Goal: Information Seeking & Learning: Find specific page/section

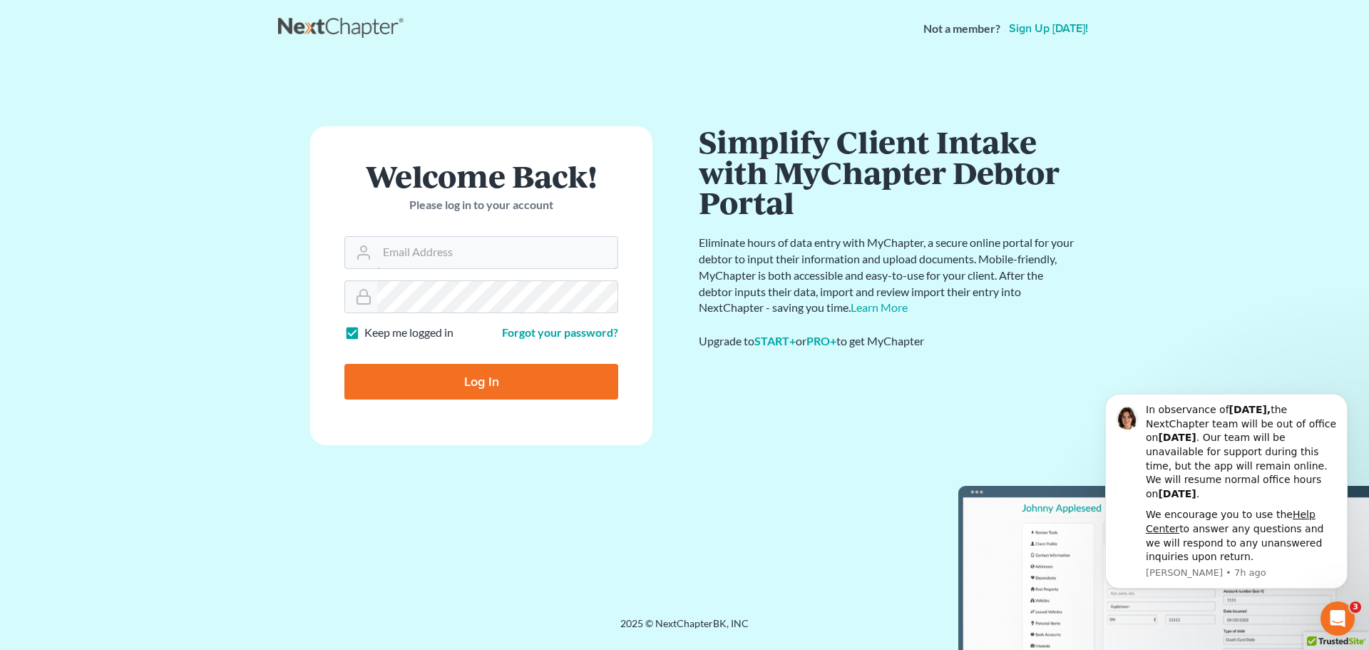
type input "[EMAIL_ADDRESS][DOMAIN_NAME]"
click at [473, 387] on input "Log In" at bounding box center [482, 382] width 274 height 36
type input "Thinking..."
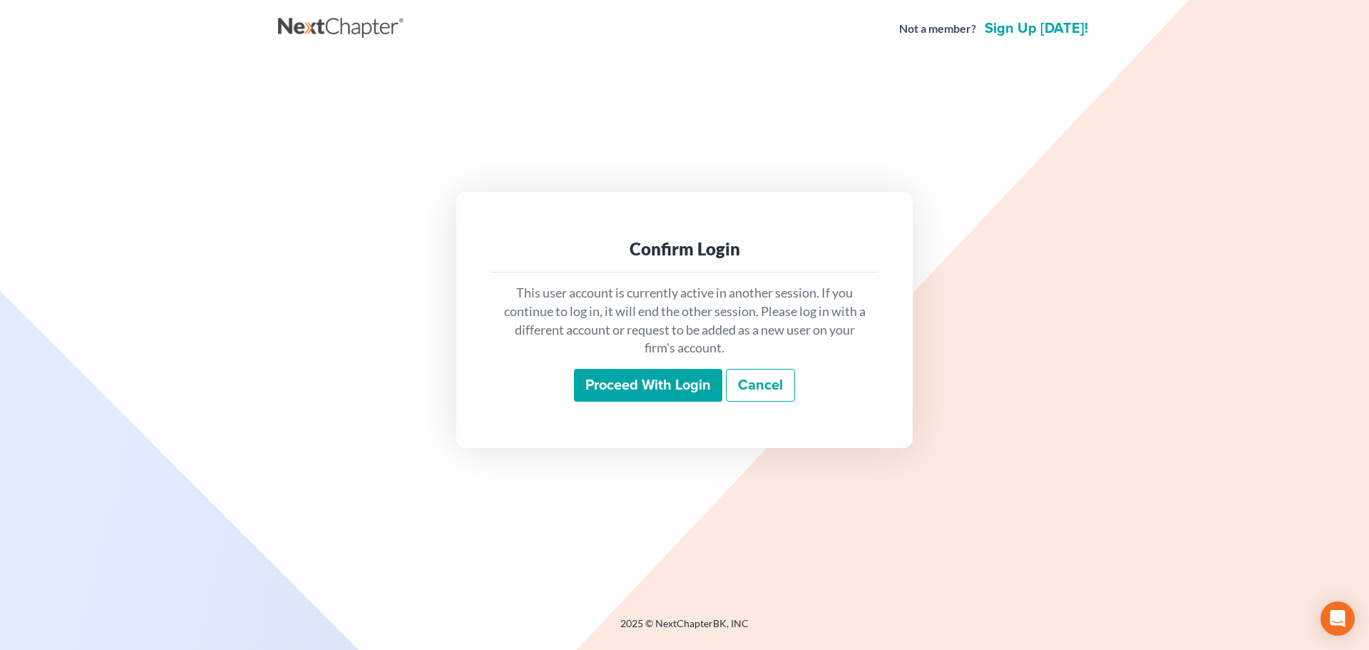
click at [677, 384] on input "Proceed with login" at bounding box center [648, 385] width 148 height 33
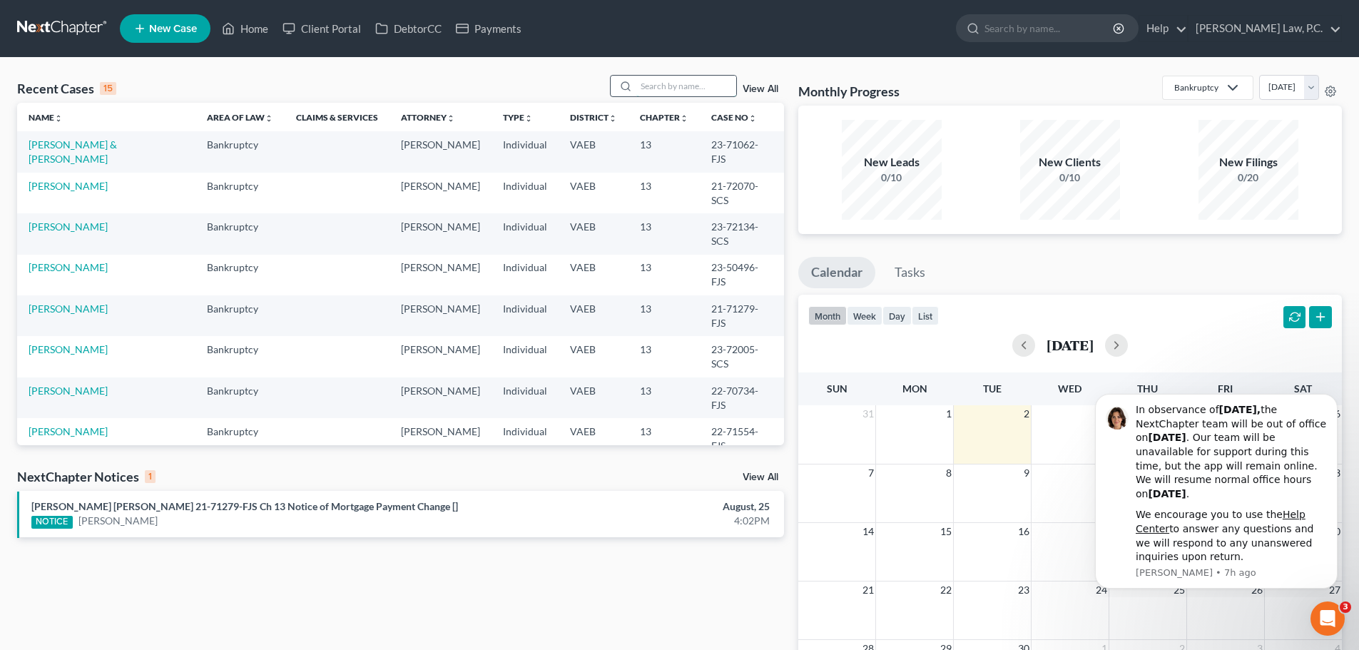
click at [675, 81] on input "search" at bounding box center [686, 86] width 100 height 21
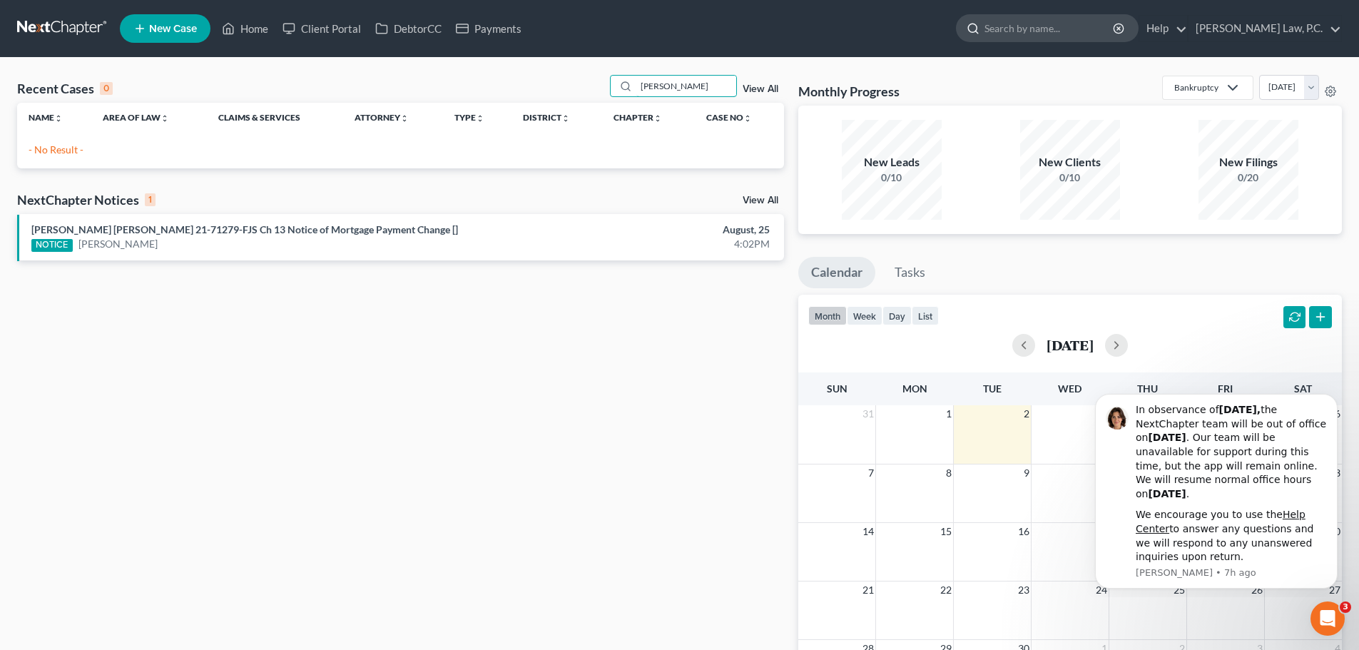
type input "Robertson"
click at [1115, 20] on input "search" at bounding box center [1049, 28] width 131 height 26
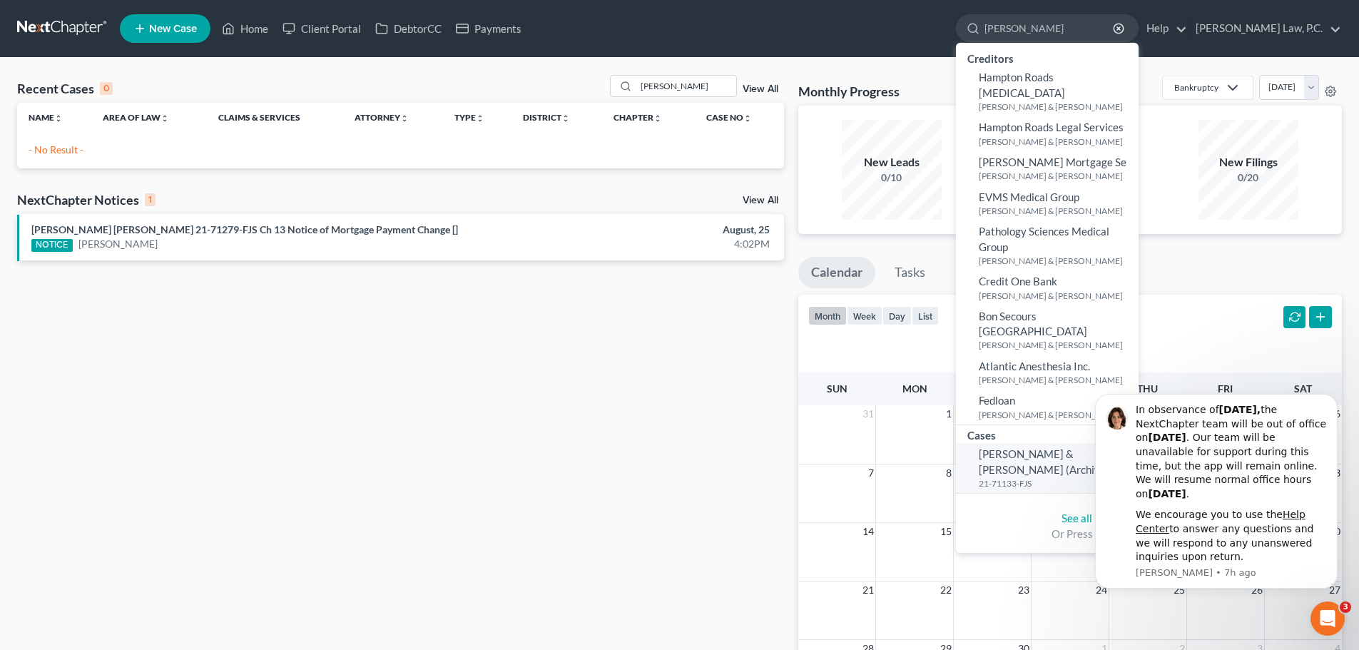
type input "Robertson"
click at [1047, 447] on span "Robertson, Tony & Priscilla (Archived)" at bounding box center [1047, 461] width 136 height 28
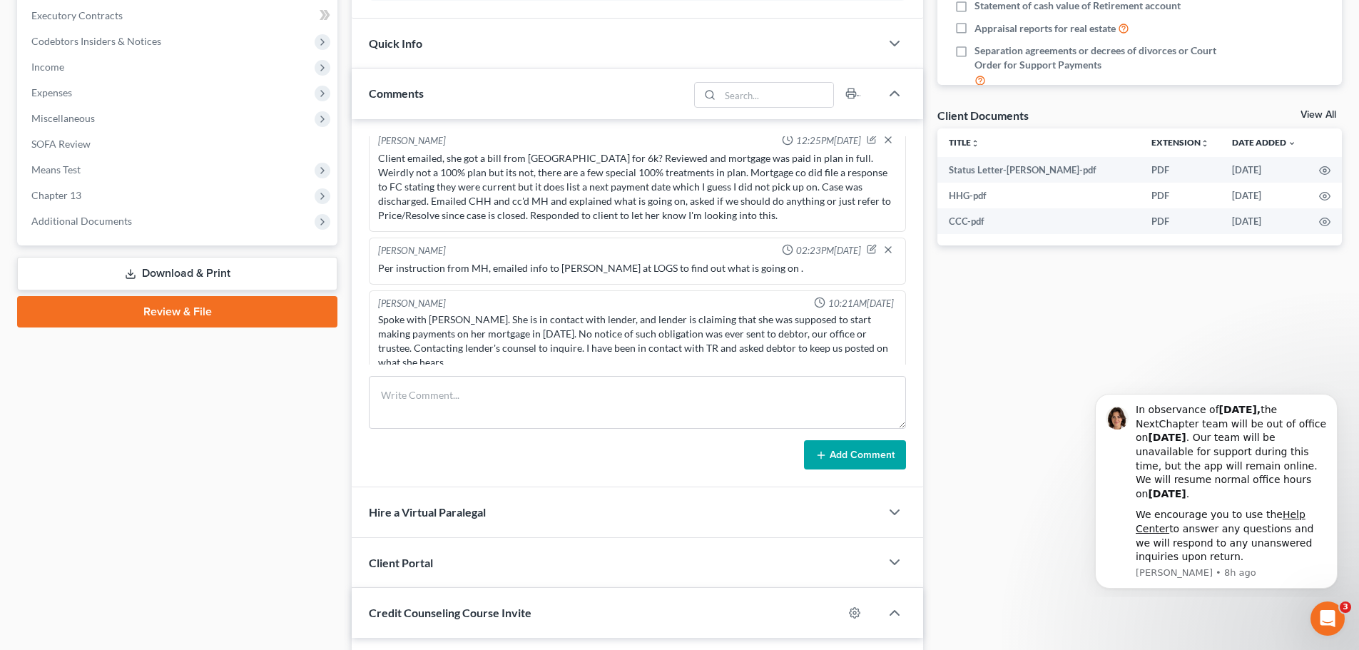
scroll to position [609, 0]
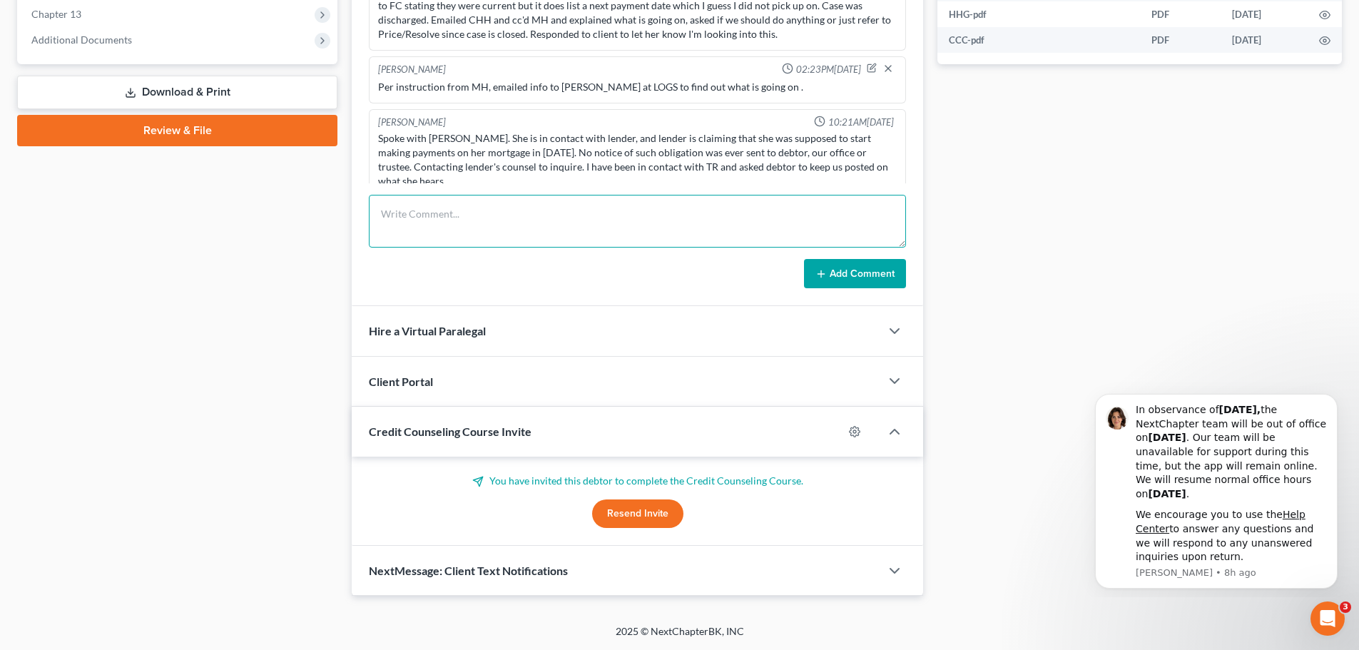
click at [449, 235] on textarea at bounding box center [637, 221] width 537 height 53
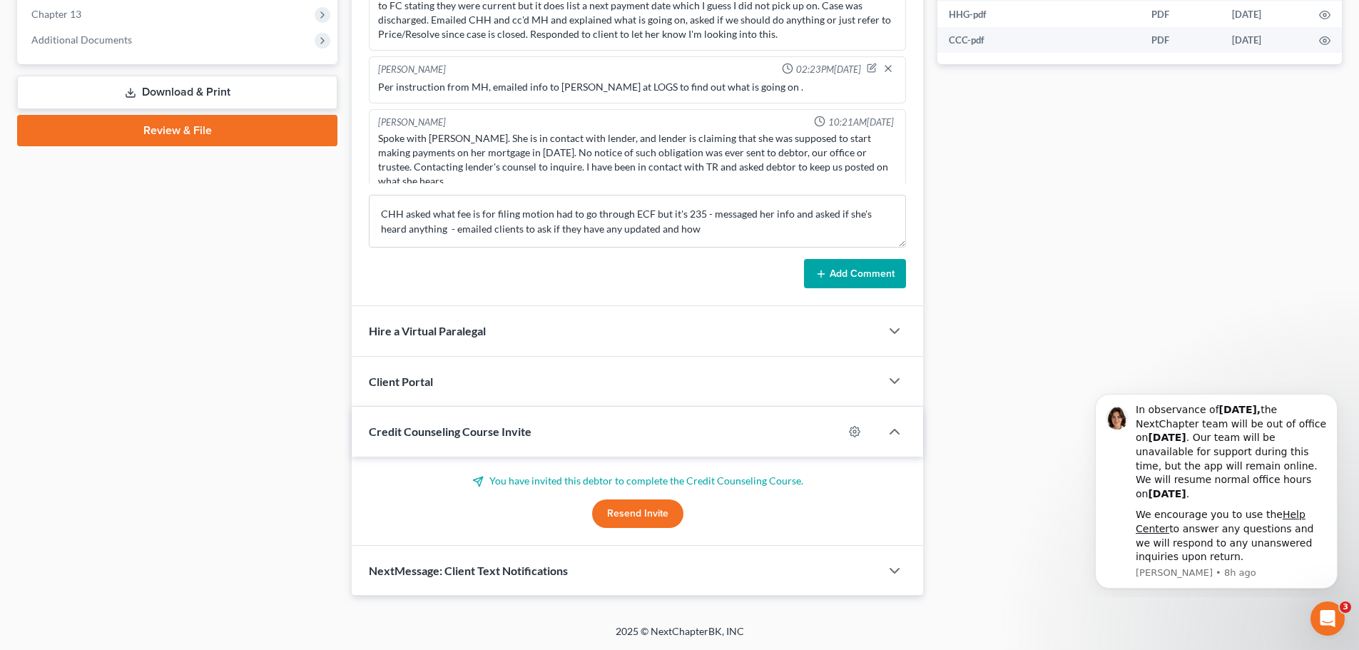
click at [720, 248] on form "CHH asked what fee is for filing motion had to go through ECF but it's 235 - me…" at bounding box center [637, 242] width 537 height 94
click at [715, 233] on textarea "CHH asked what fee is for filing motion had to go through ECF but it's 235 - me…" at bounding box center [637, 221] width 537 height 53
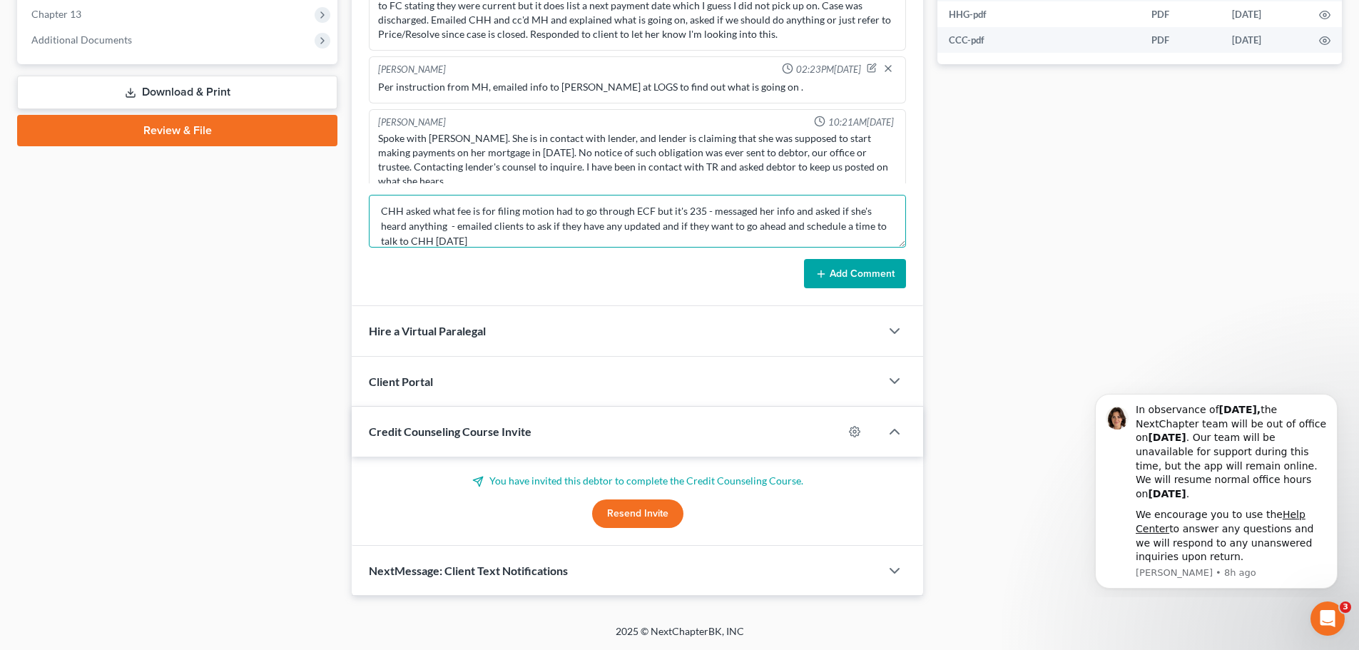
type textarea "CHH asked what fee is for filing motion had to go through ECF but it's 235 - me…"
click at [828, 280] on button "Add Comment" at bounding box center [855, 274] width 102 height 30
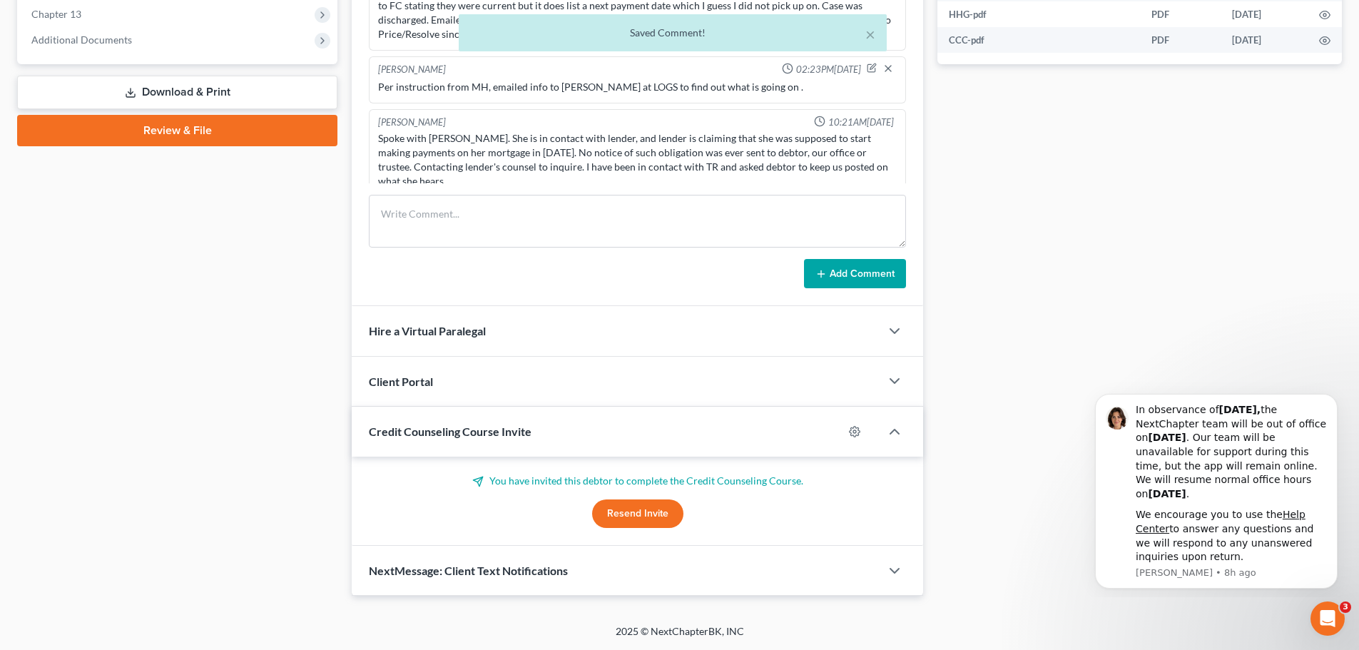
scroll to position [3837, 0]
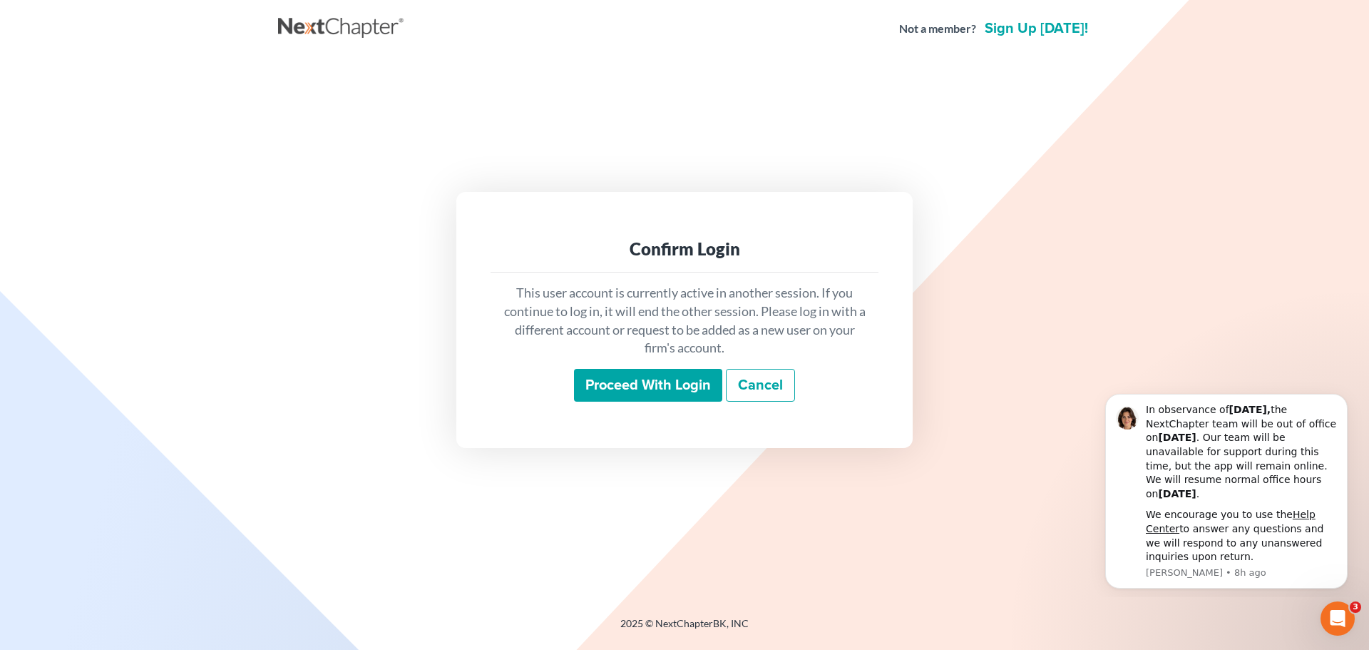
click at [637, 380] on input "Proceed with login" at bounding box center [648, 385] width 148 height 33
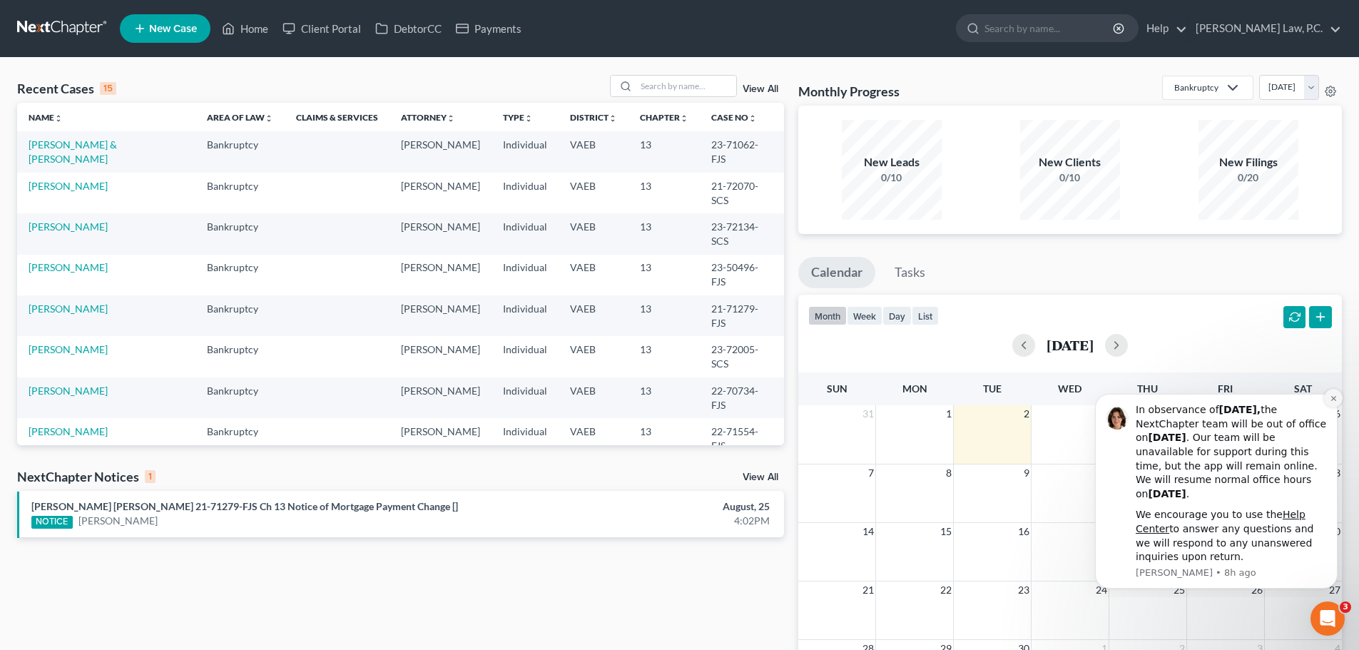
click at [1330, 397] on icon "Dismiss notification" at bounding box center [1334, 398] width 8 height 8
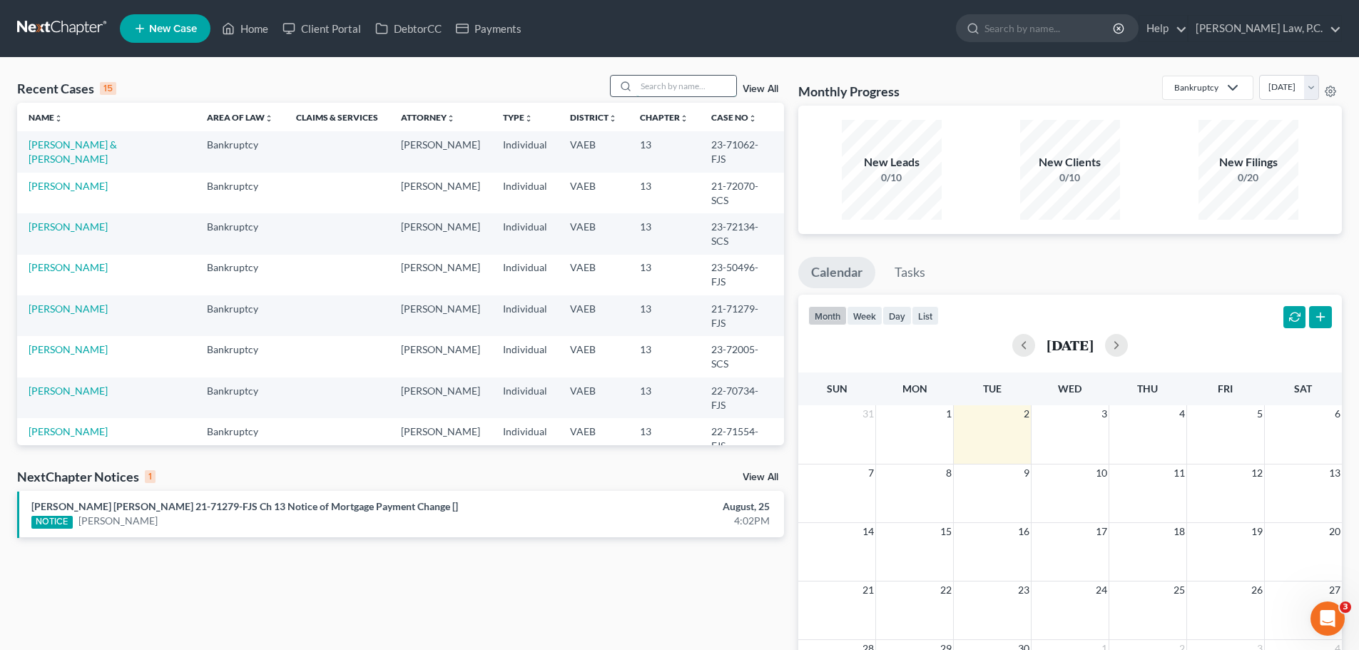
click at [688, 82] on input "search" at bounding box center [686, 86] width 100 height 21
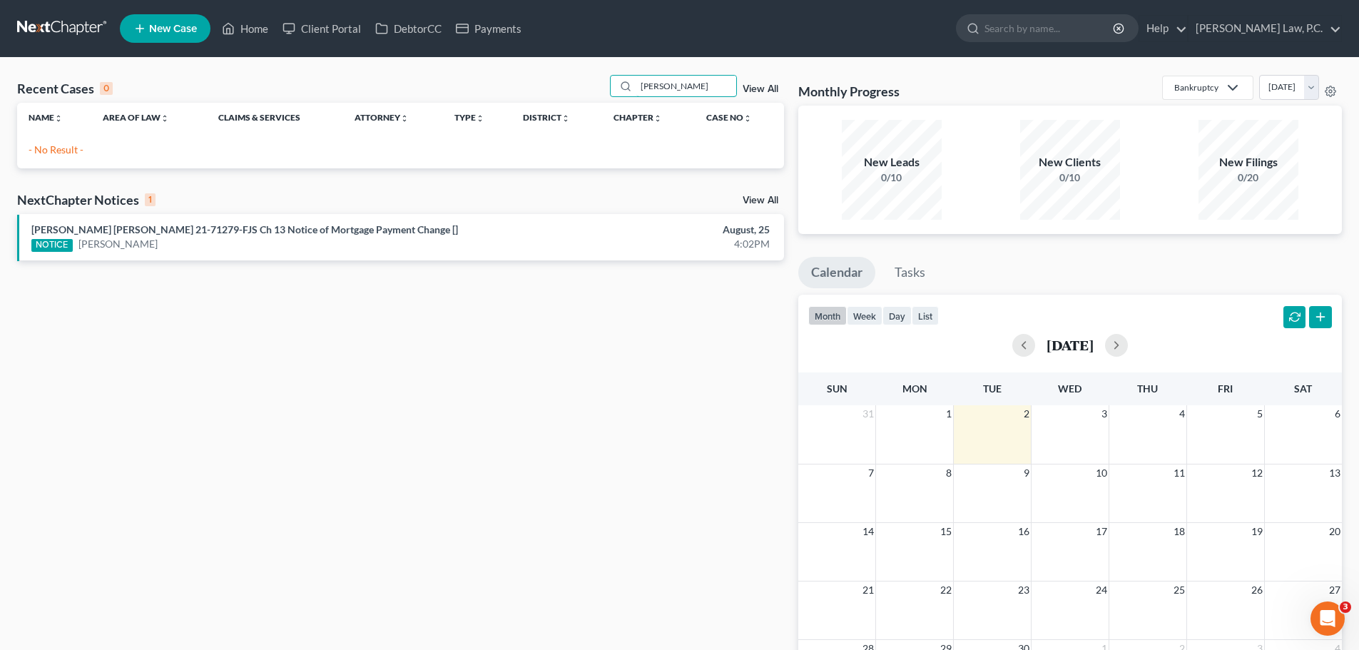
type input "[PERSON_NAME]"
click at [764, 91] on link "View All" at bounding box center [761, 89] width 36 height 10
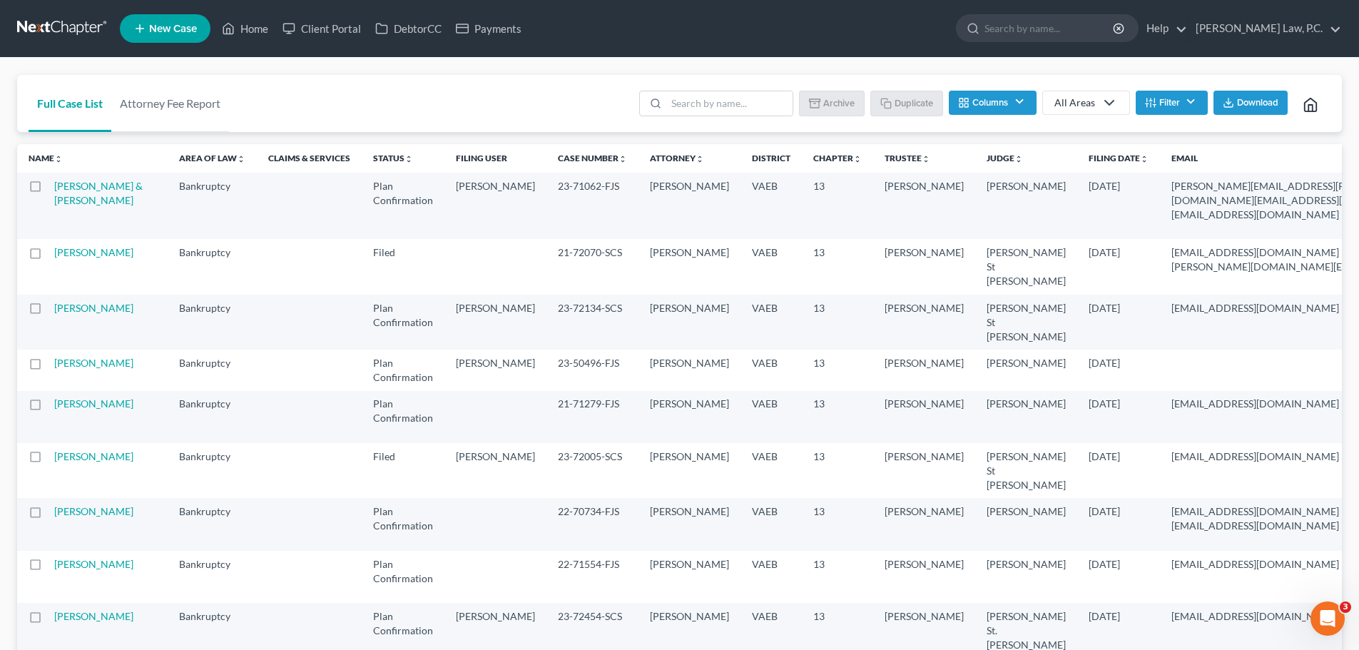
click at [1110, 100] on icon at bounding box center [1109, 102] width 17 height 17
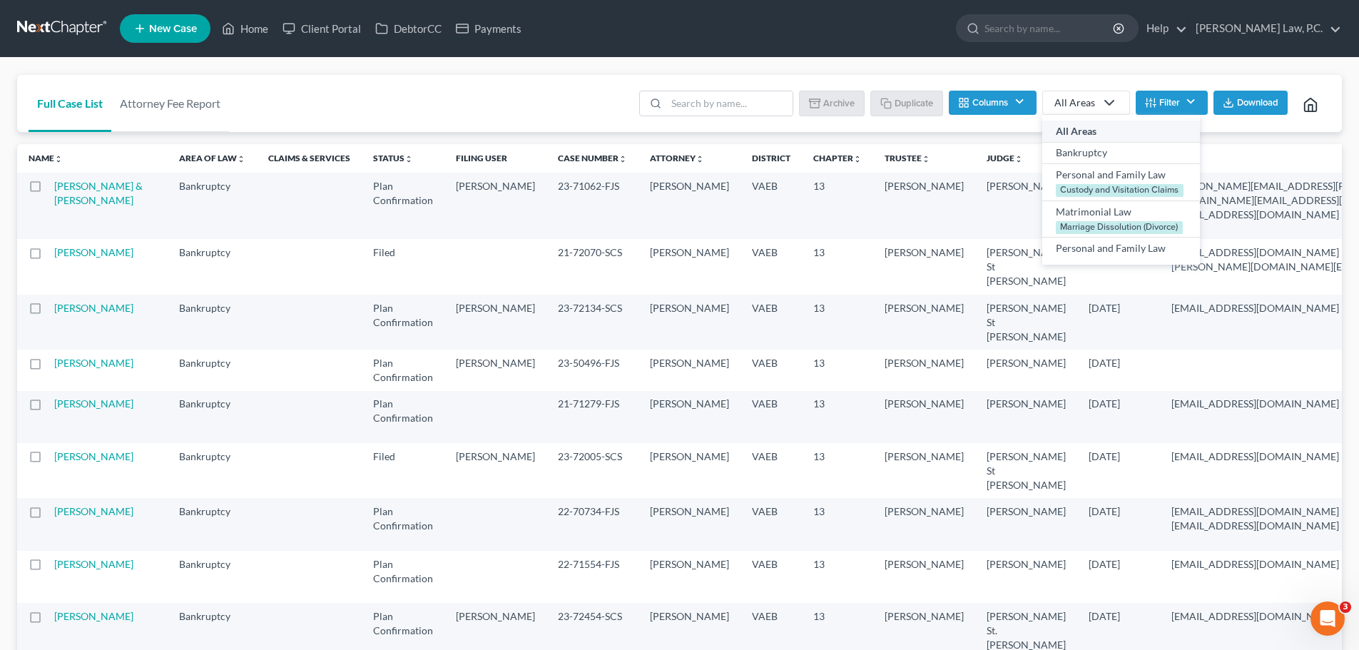
click at [1025, 101] on button "Columns" at bounding box center [992, 103] width 87 height 24
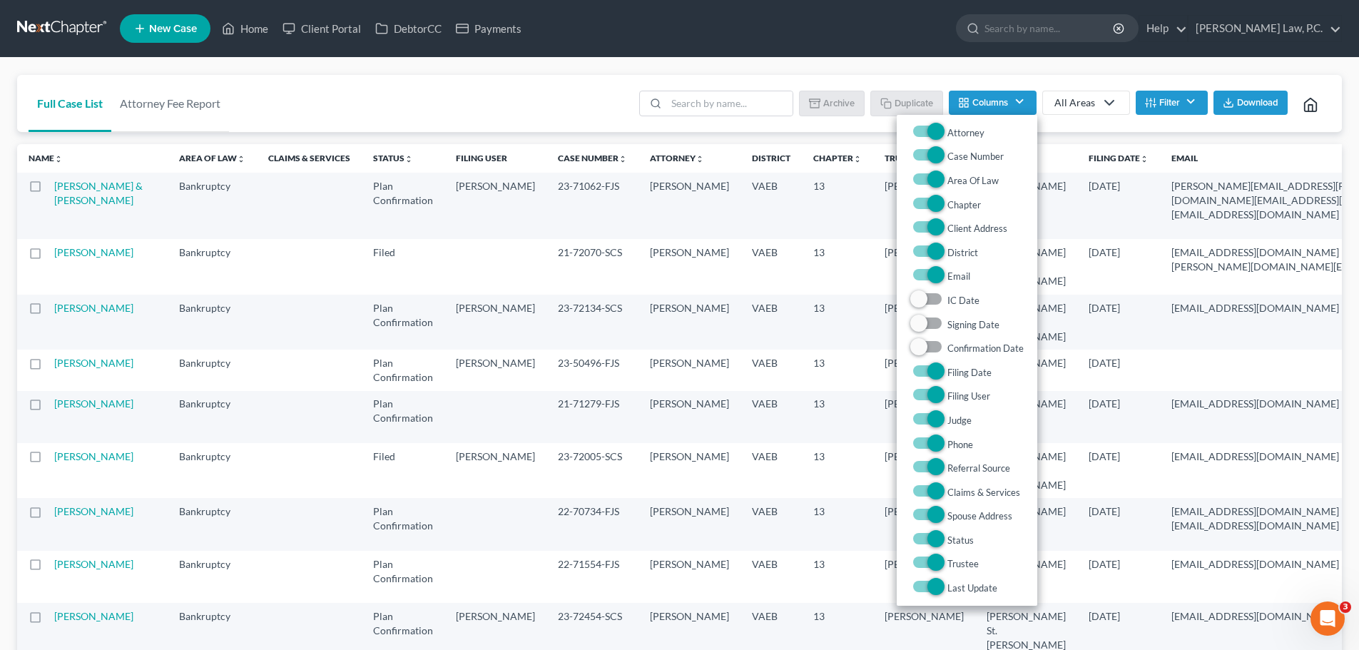
click at [1182, 105] on button "Filter" at bounding box center [1172, 103] width 72 height 24
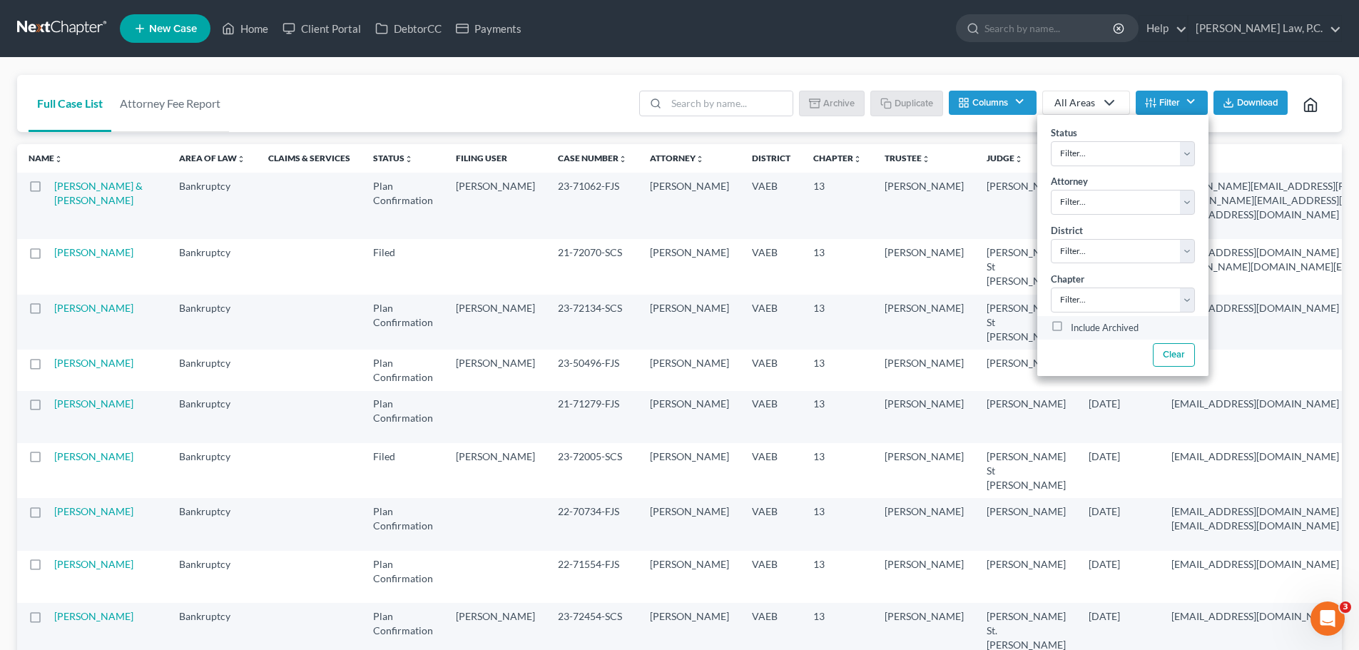
click at [1079, 327] on label "Include Archived" at bounding box center [1105, 328] width 68 height 17
click at [1079, 327] on input "Include Archived" at bounding box center [1080, 324] width 9 height 9
checkbox input "true"
click at [716, 99] on input "search" at bounding box center [740, 103] width 126 height 24
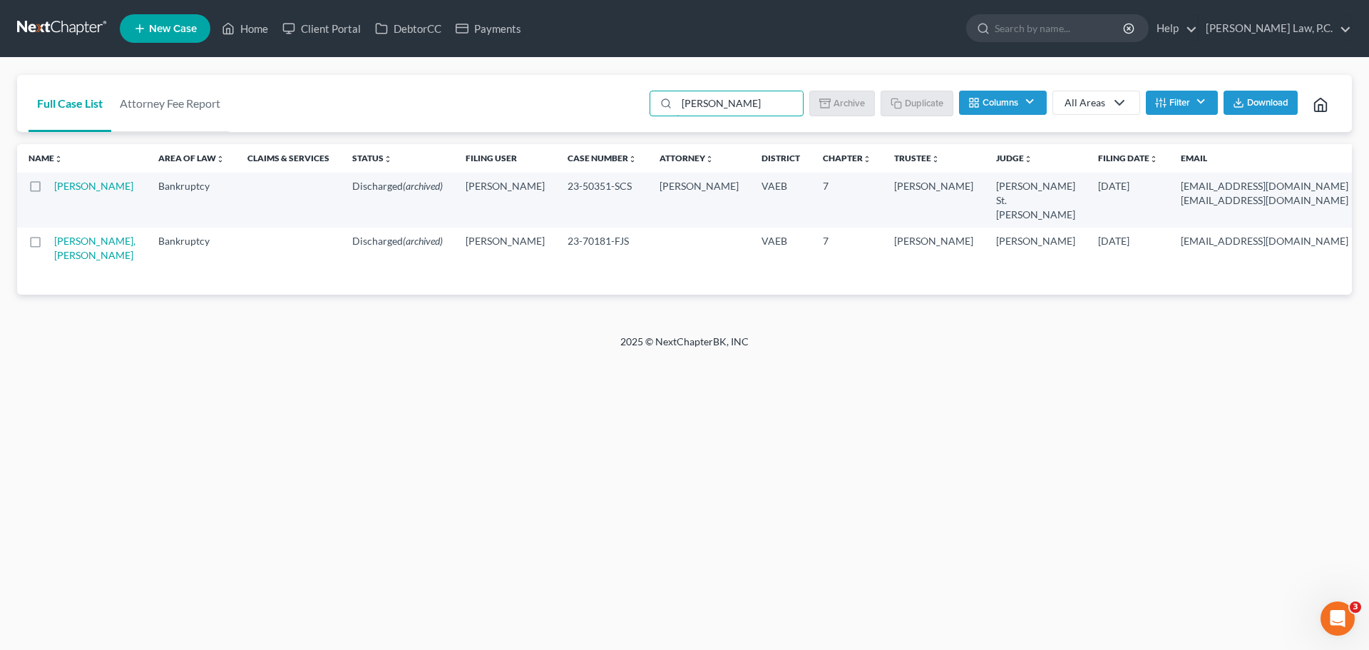
type input "[PERSON_NAME]"
